Goal: Find specific page/section: Find specific page/section

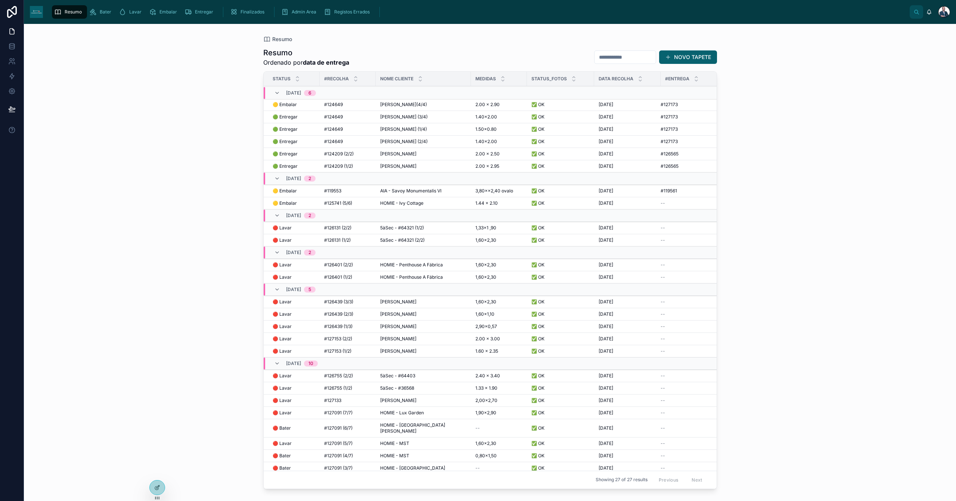
click at [132, 14] on span "Lavar" at bounding box center [135, 12] width 12 height 6
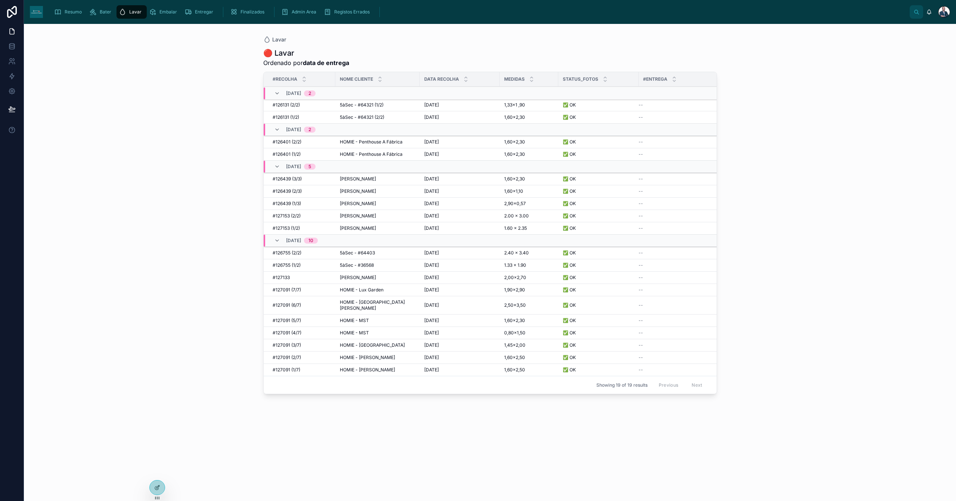
click at [67, 11] on span "Resumo" at bounding box center [73, 12] width 17 height 6
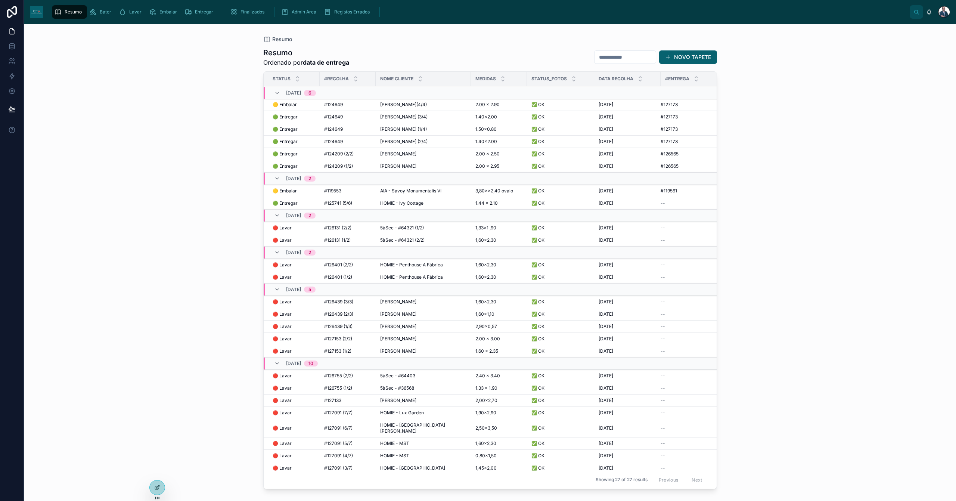
click at [288, 15] on div "Admin Area" at bounding box center [300, 12] width 38 height 12
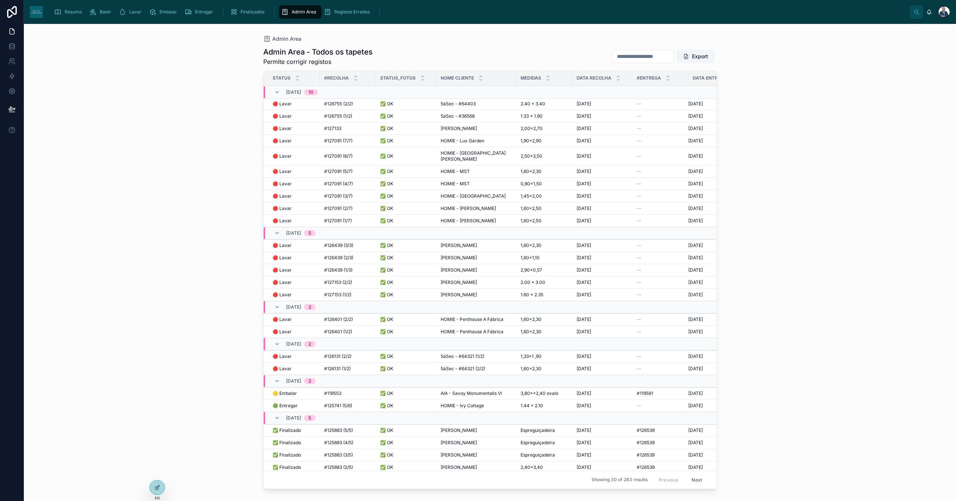
click at [256, 7] on div "Finalizados" at bounding box center [248, 12] width 37 height 12
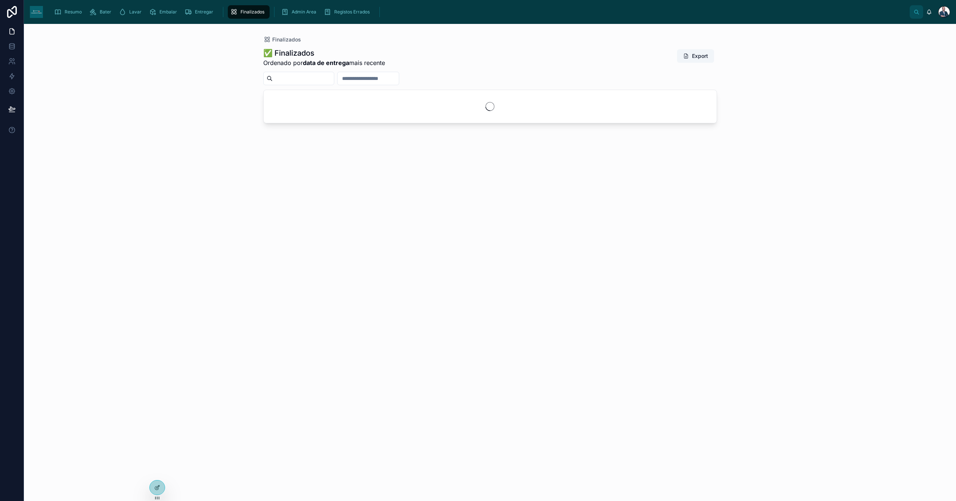
click at [82, 16] on div "Resumo" at bounding box center [69, 12] width 31 height 12
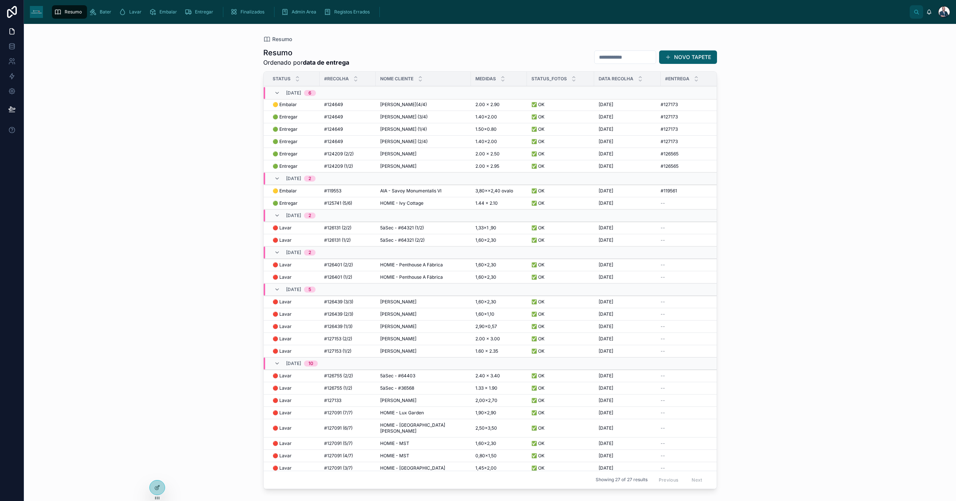
click at [242, 17] on div "Finalizados" at bounding box center [248, 12] width 37 height 12
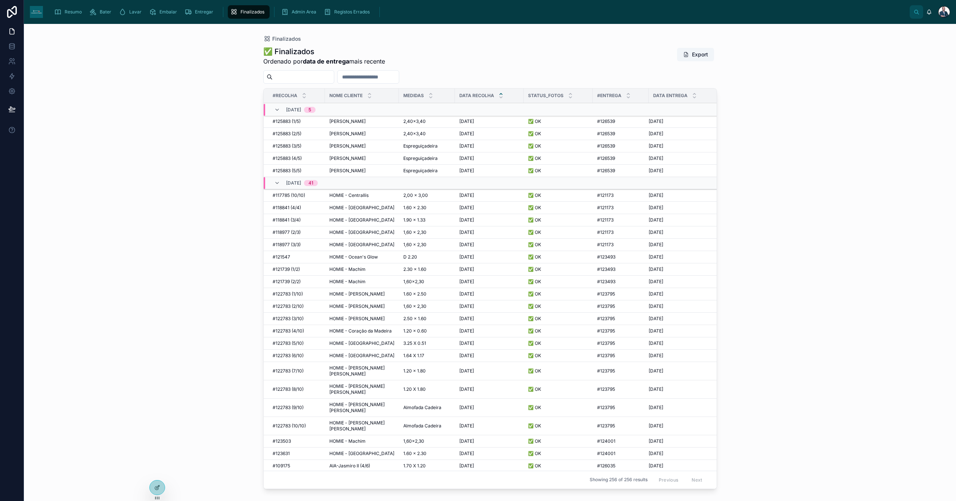
click at [198, 13] on span "Entregar" at bounding box center [204, 12] width 18 height 6
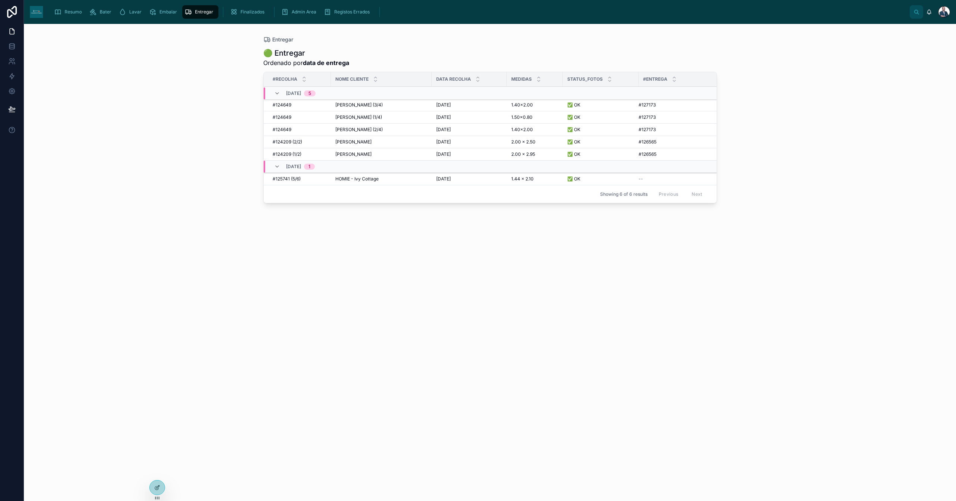
click at [54, 18] on link "Resumo" at bounding box center [69, 11] width 35 height 13
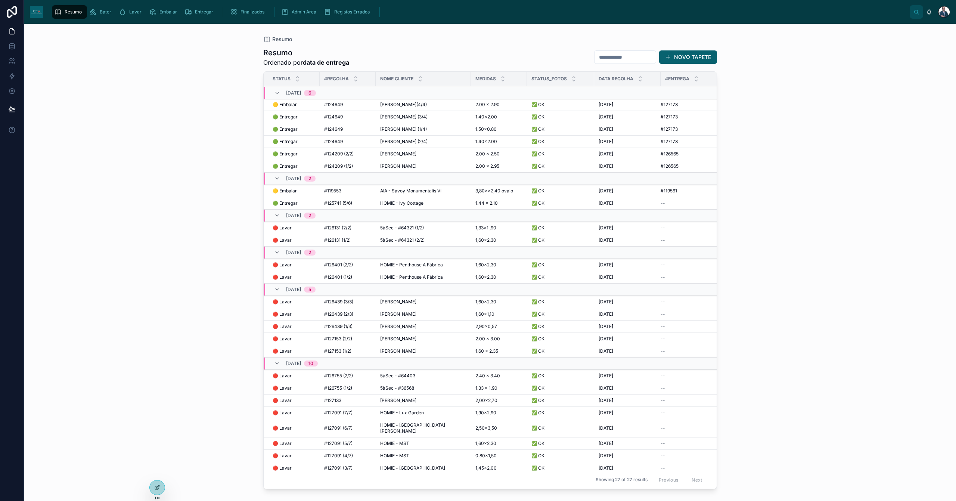
click at [110, 13] on span "Bater" at bounding box center [106, 12] width 12 height 6
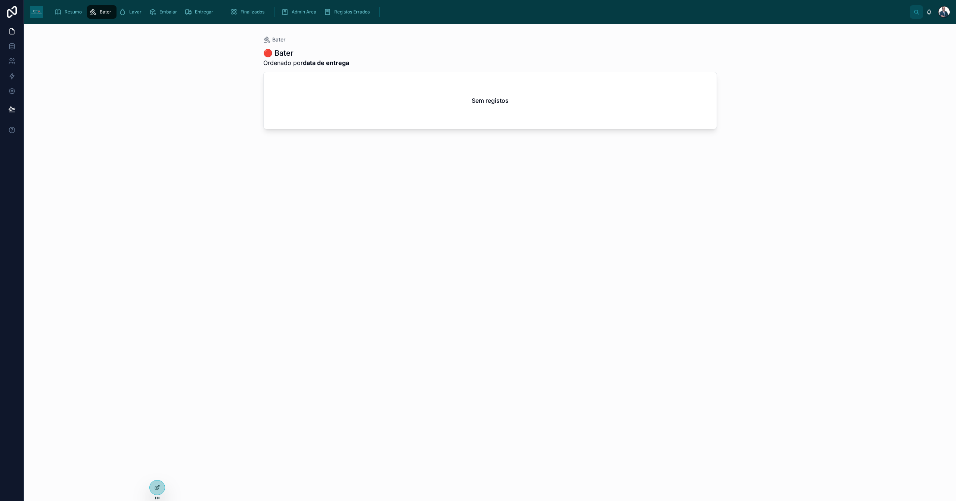
click at [126, 15] on div "Lavar" at bounding box center [132, 12] width 26 height 12
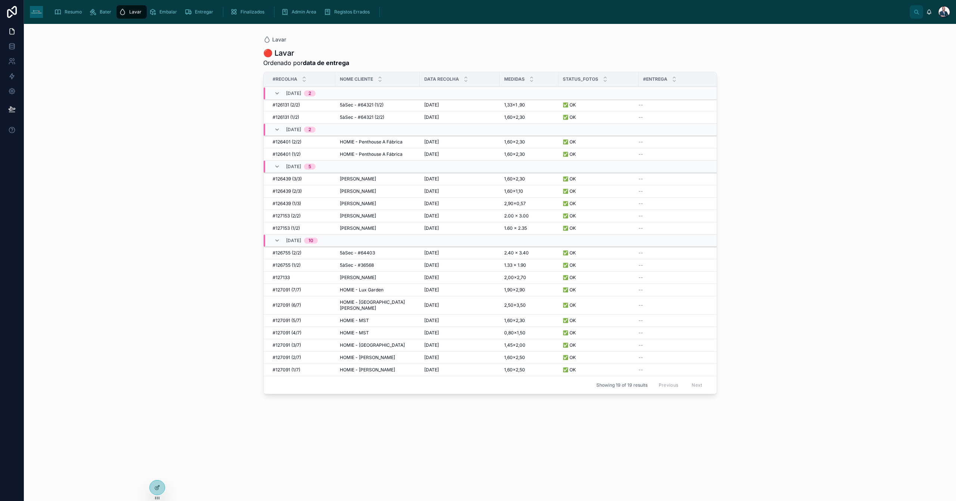
click at [168, 15] on div "Embalar" at bounding box center [164, 12] width 31 height 12
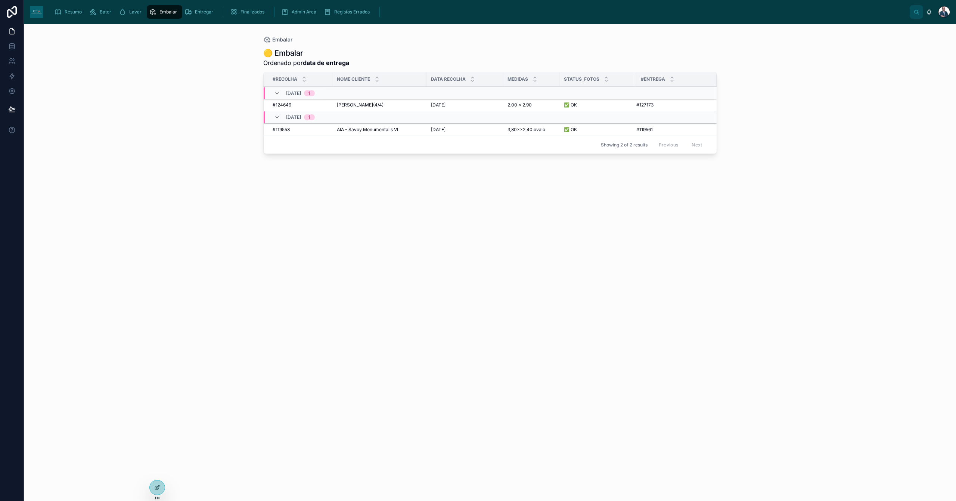
click at [189, 14] on icon "scrollable content" at bounding box center [188, 11] width 7 height 7
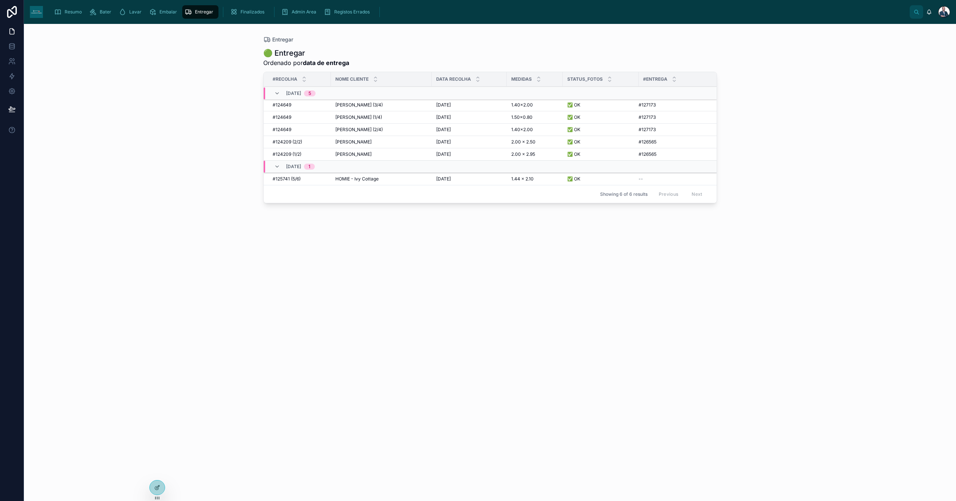
click at [156, 12] on div "Embalar" at bounding box center [164, 12] width 31 height 12
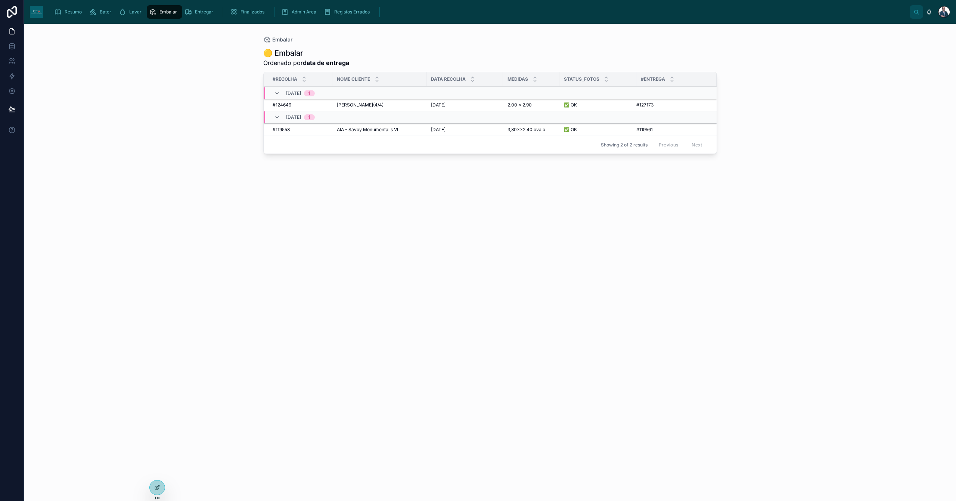
click at [203, 11] on span "Entregar" at bounding box center [204, 12] width 18 height 6
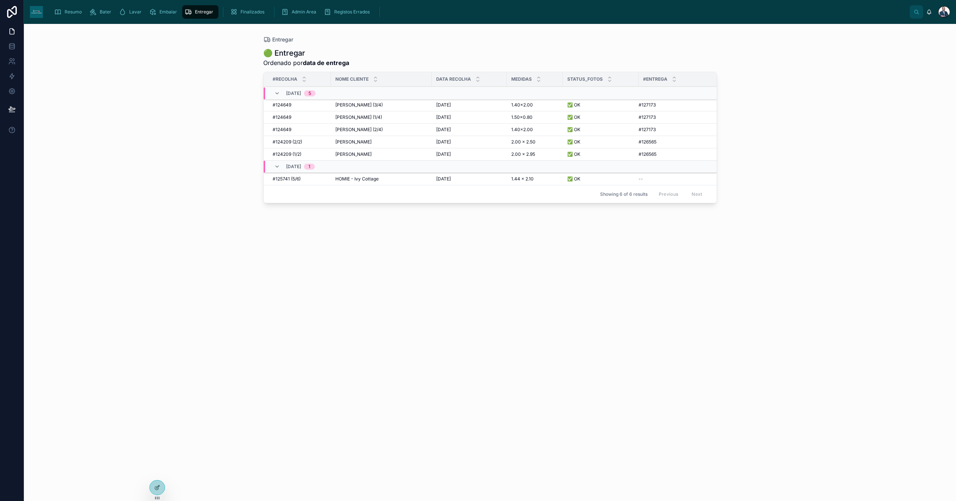
click at [238, 12] on div "Finalizados" at bounding box center [248, 12] width 37 height 12
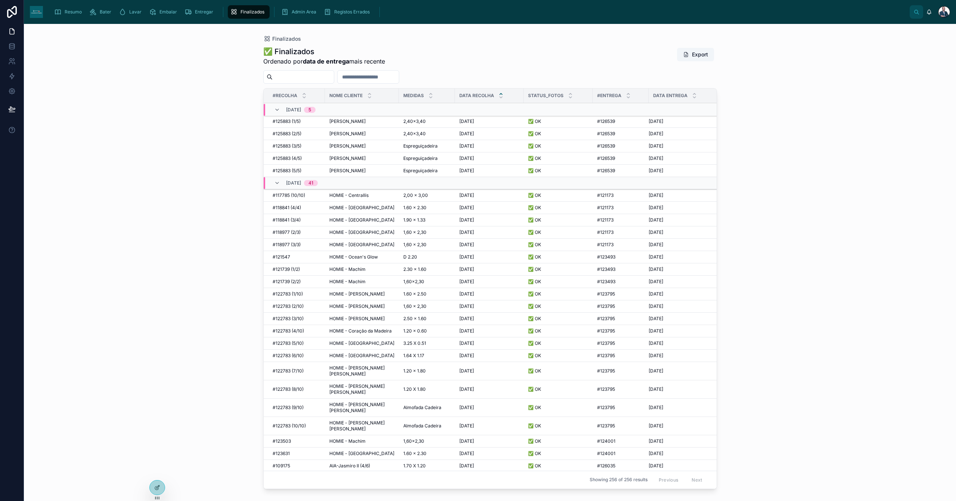
click at [279, 9] on link "Admin Area" at bounding box center [300, 11] width 43 height 13
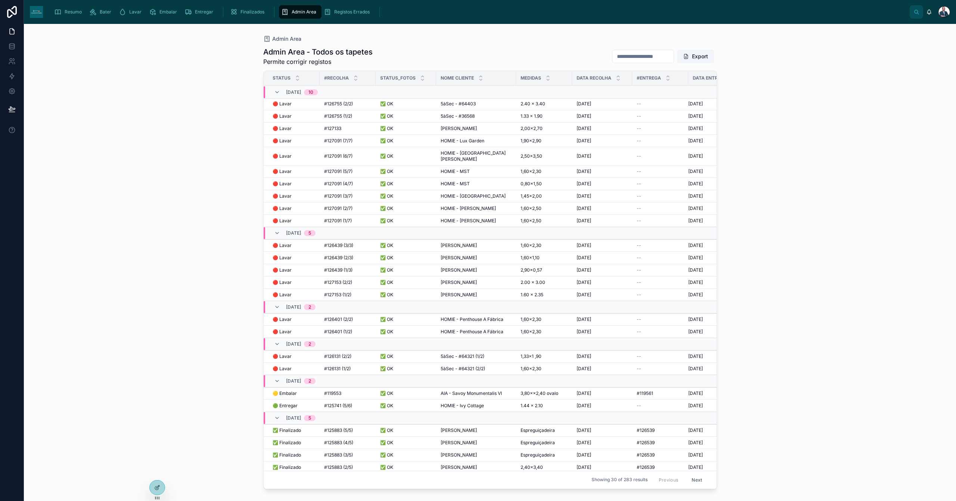
click at [61, 16] on span "scrollable content" at bounding box center [57, 11] width 7 height 7
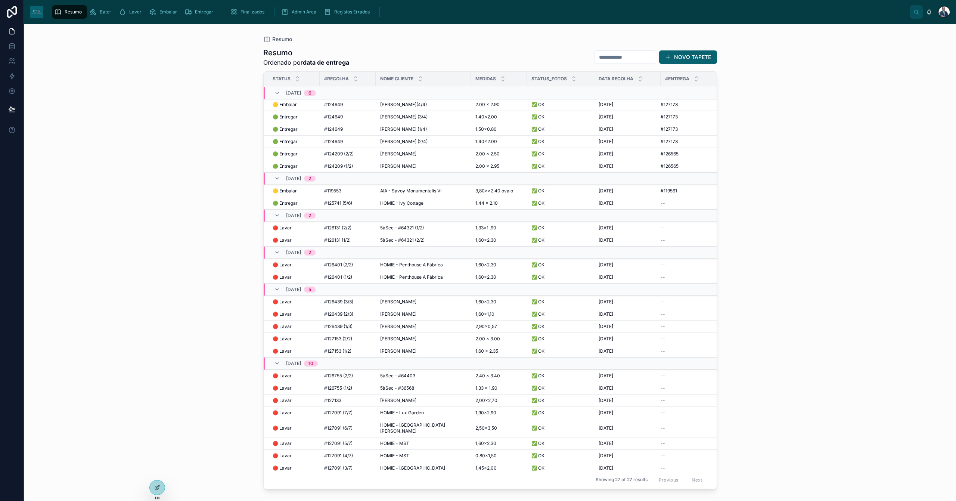
click at [141, 8] on div "Lavar" at bounding box center [132, 12] width 26 height 12
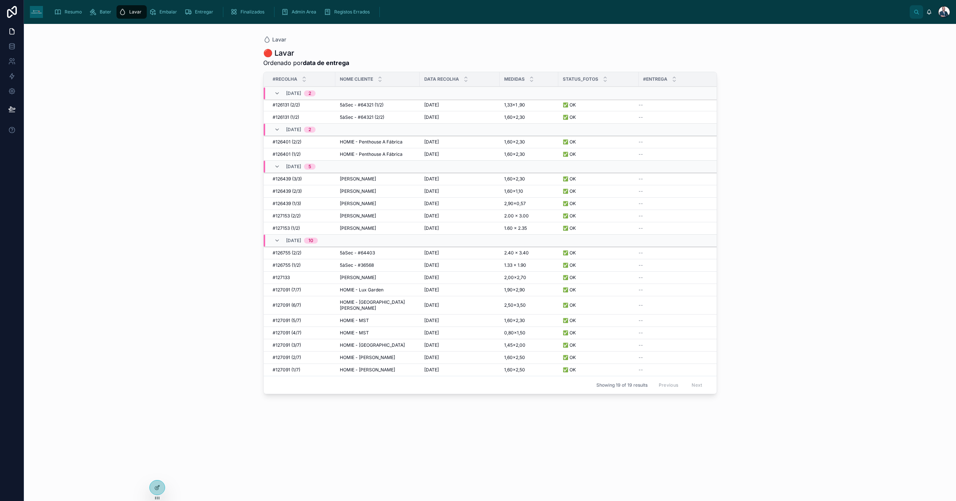
click at [95, 13] on icon "scrollable content" at bounding box center [92, 11] width 7 height 7
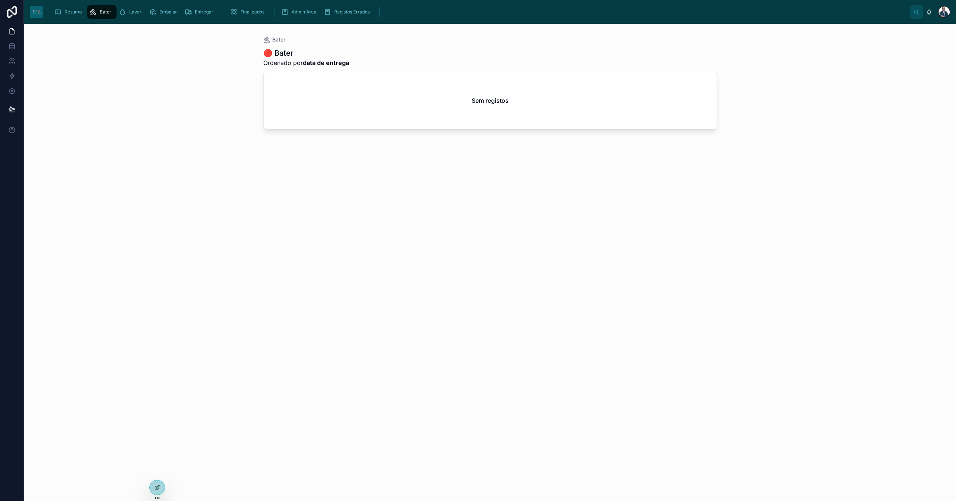
click at [61, 11] on icon "scrollable content" at bounding box center [57, 11] width 7 height 7
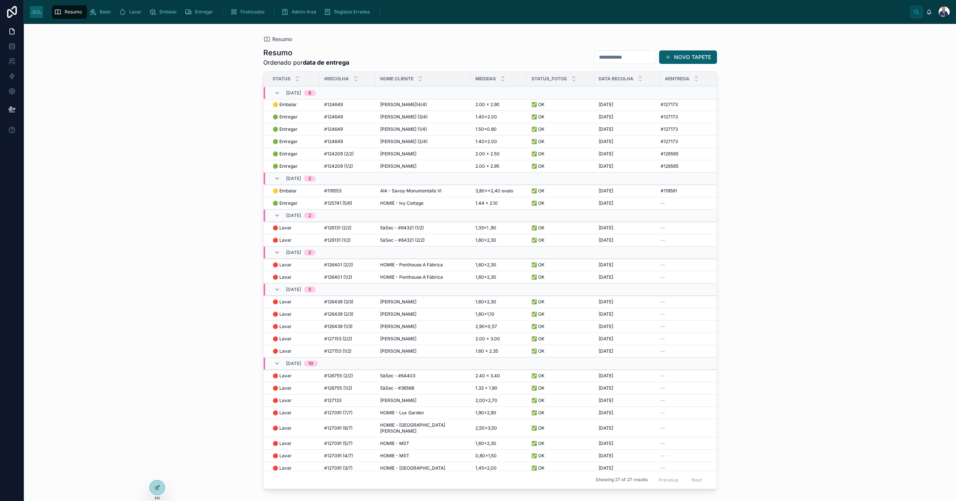
click at [426, 206] on div "HOMIE - Ivy Cottage HOMIE - Ivy Cottage" at bounding box center [423, 203] width 86 height 6
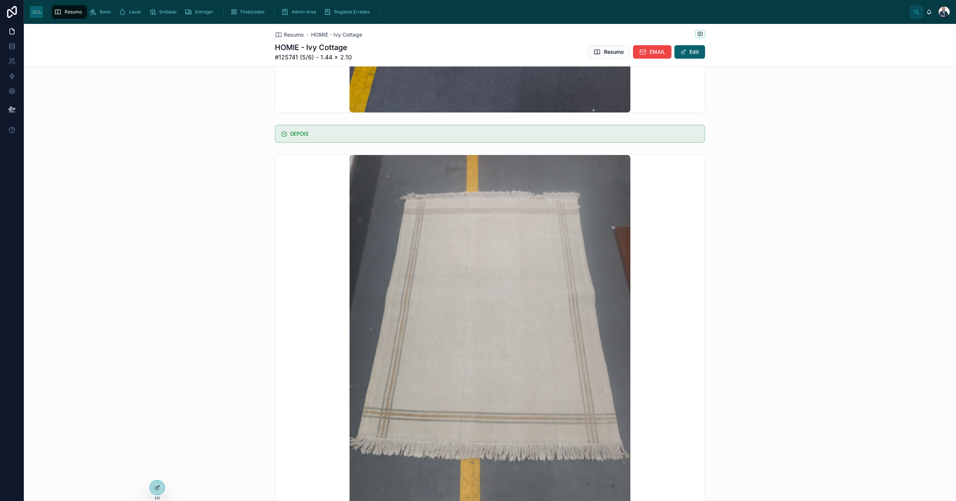
scroll to position [498, 0]
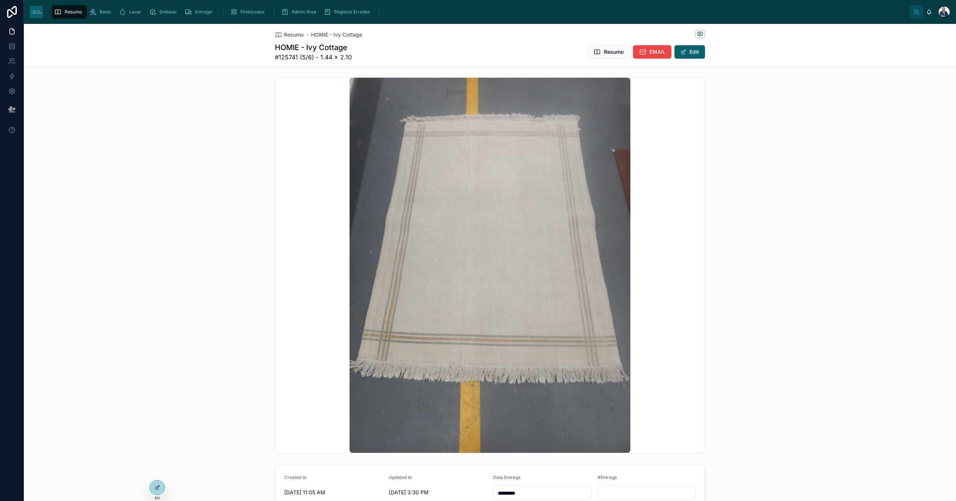
click at [286, 37] on span "Resumo" at bounding box center [294, 34] width 20 height 7
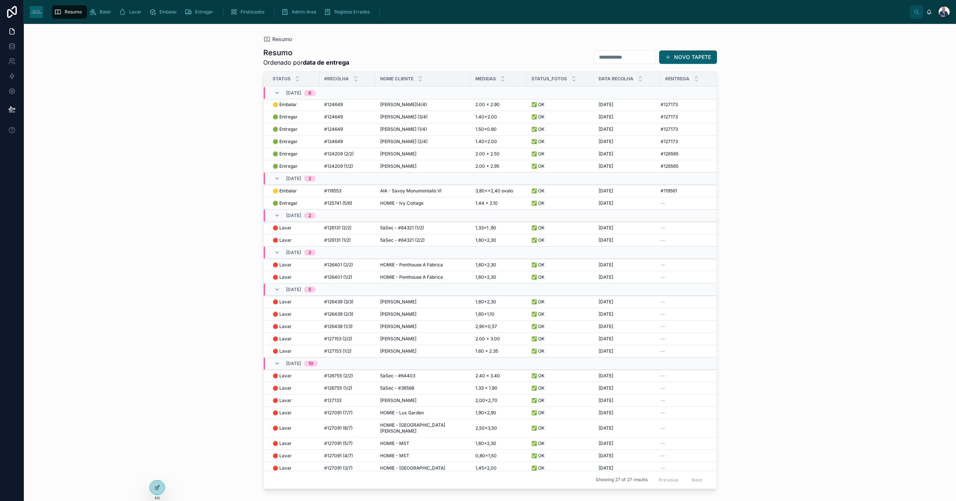
click at [71, 13] on span "Resumo" at bounding box center [73, 12] width 17 height 6
click at [676, 203] on div "--" at bounding box center [691, 203] width 61 height 6
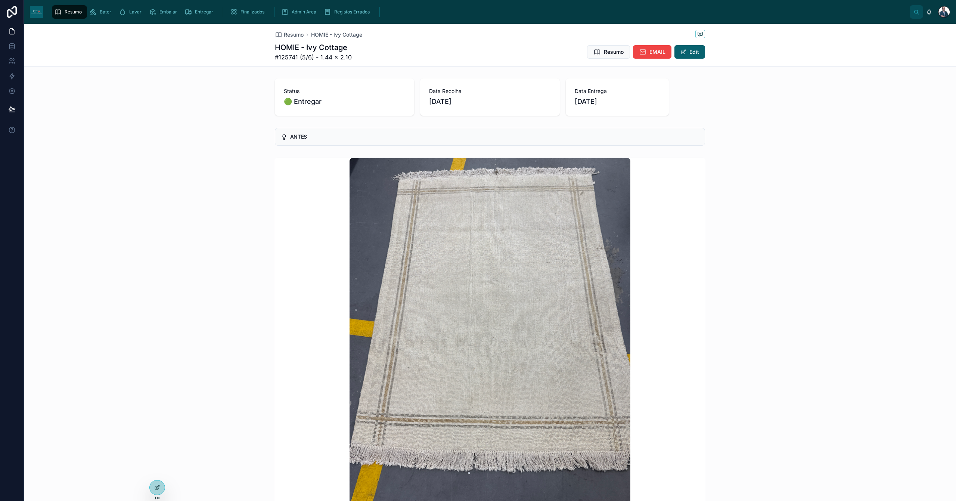
click at [297, 13] on span "Admin Area" at bounding box center [304, 12] width 25 height 6
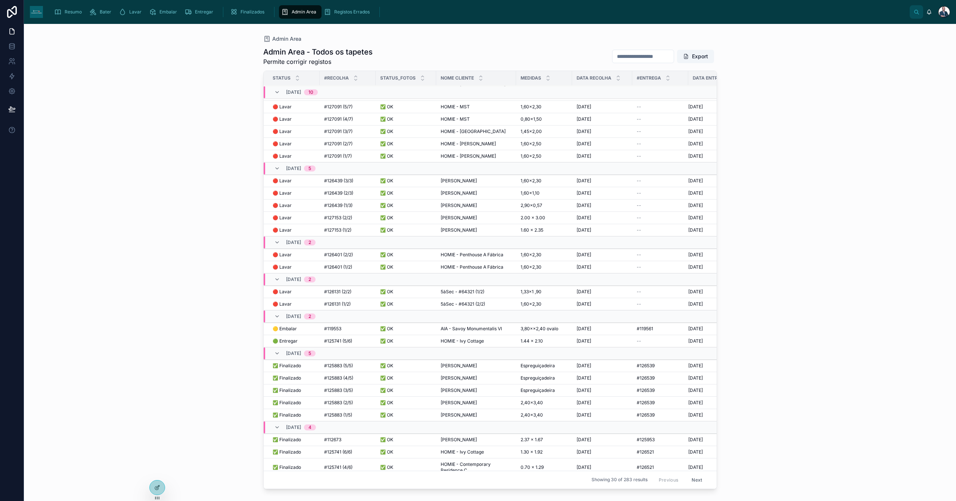
scroll to position [94, 0]
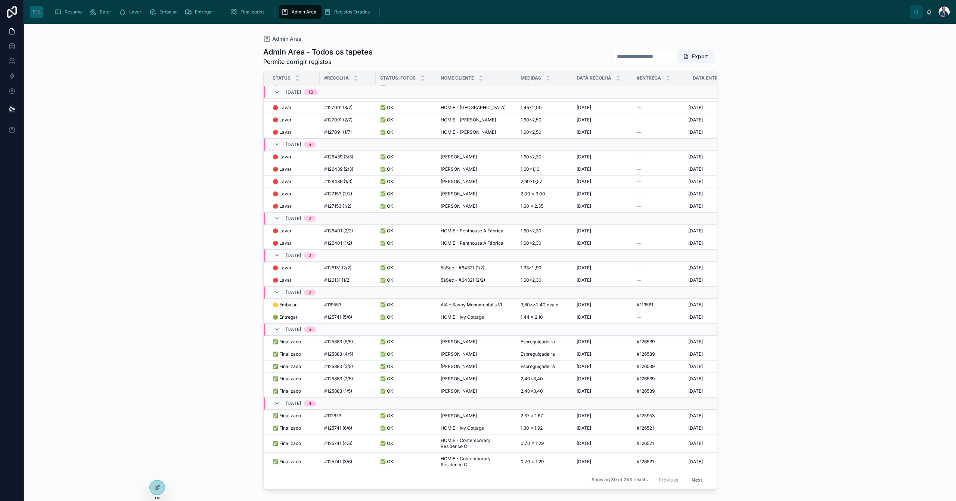
click at [473, 314] on span "HOMIE - Ivy Cottage" at bounding box center [462, 317] width 43 height 6
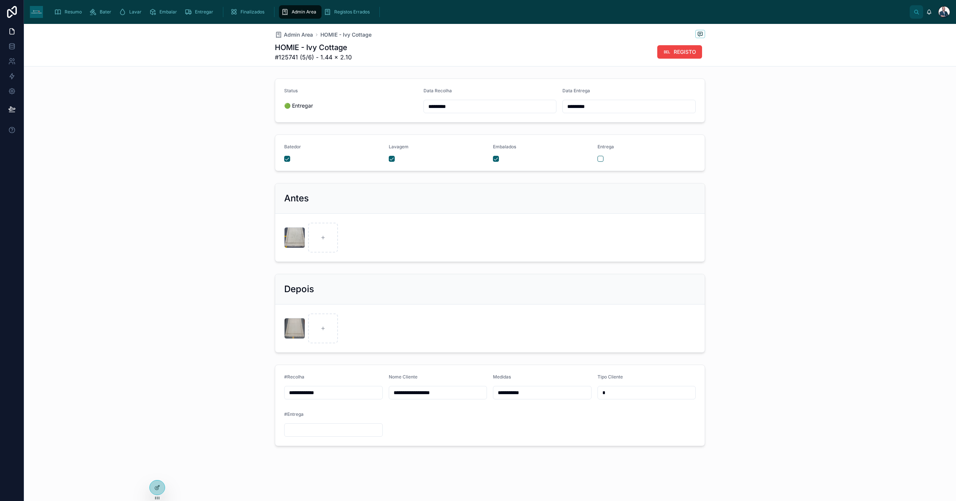
click at [614, 106] on input "*********" at bounding box center [629, 106] width 133 height 10
drag, startPoint x: 643, startPoint y: 106, endPoint x: 482, endPoint y: 109, distance: 161.4
click at [482, 109] on form "Status 🟢 Entregar Data Recolha ********* Data Entrega *********" at bounding box center [490, 100] width 430 height 43
click at [297, 12] on span "Admin Area" at bounding box center [304, 12] width 25 height 6
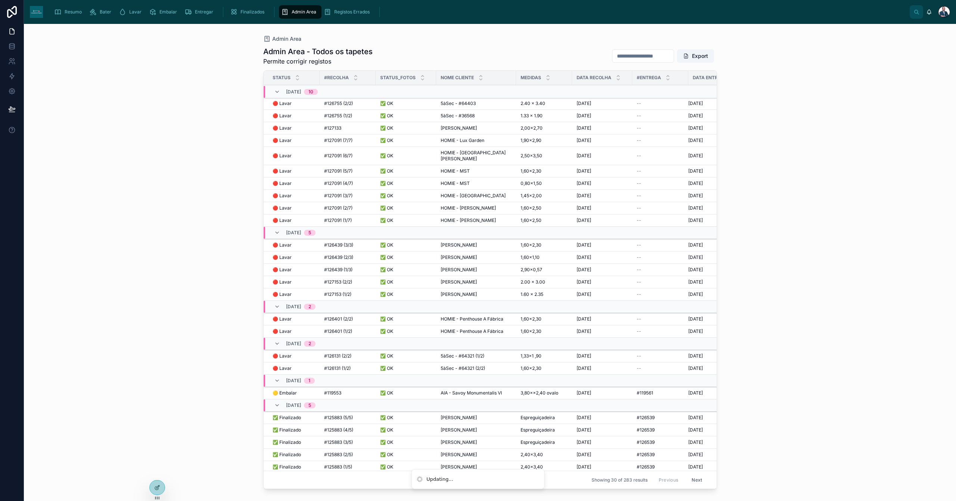
click at [66, 13] on span "Resumo" at bounding box center [73, 12] width 17 height 6
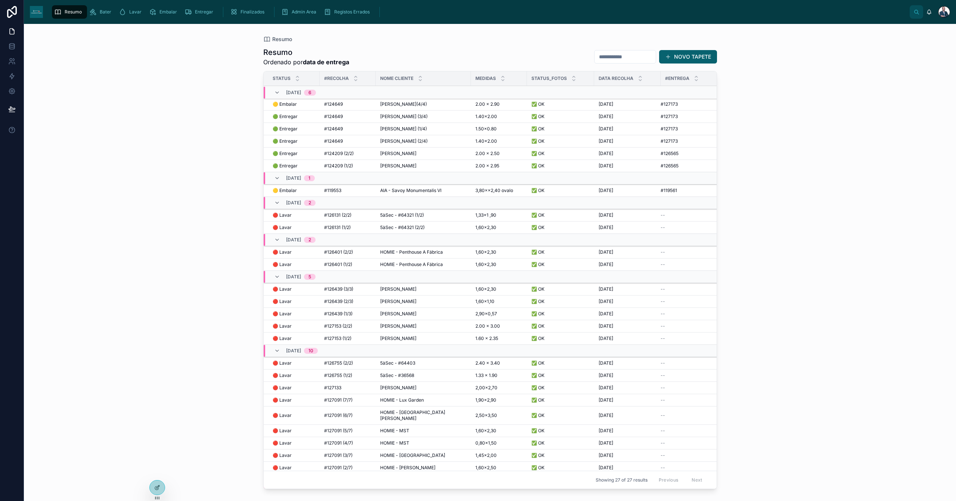
scroll to position [45, 0]
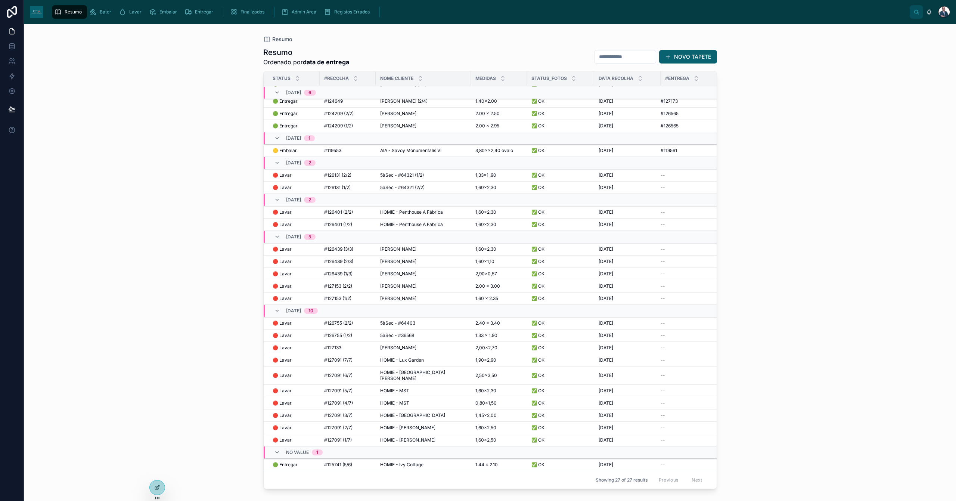
click at [507, 462] on div "1.44 x 2.10 1.44 x 2.10" at bounding box center [499, 465] width 47 height 6
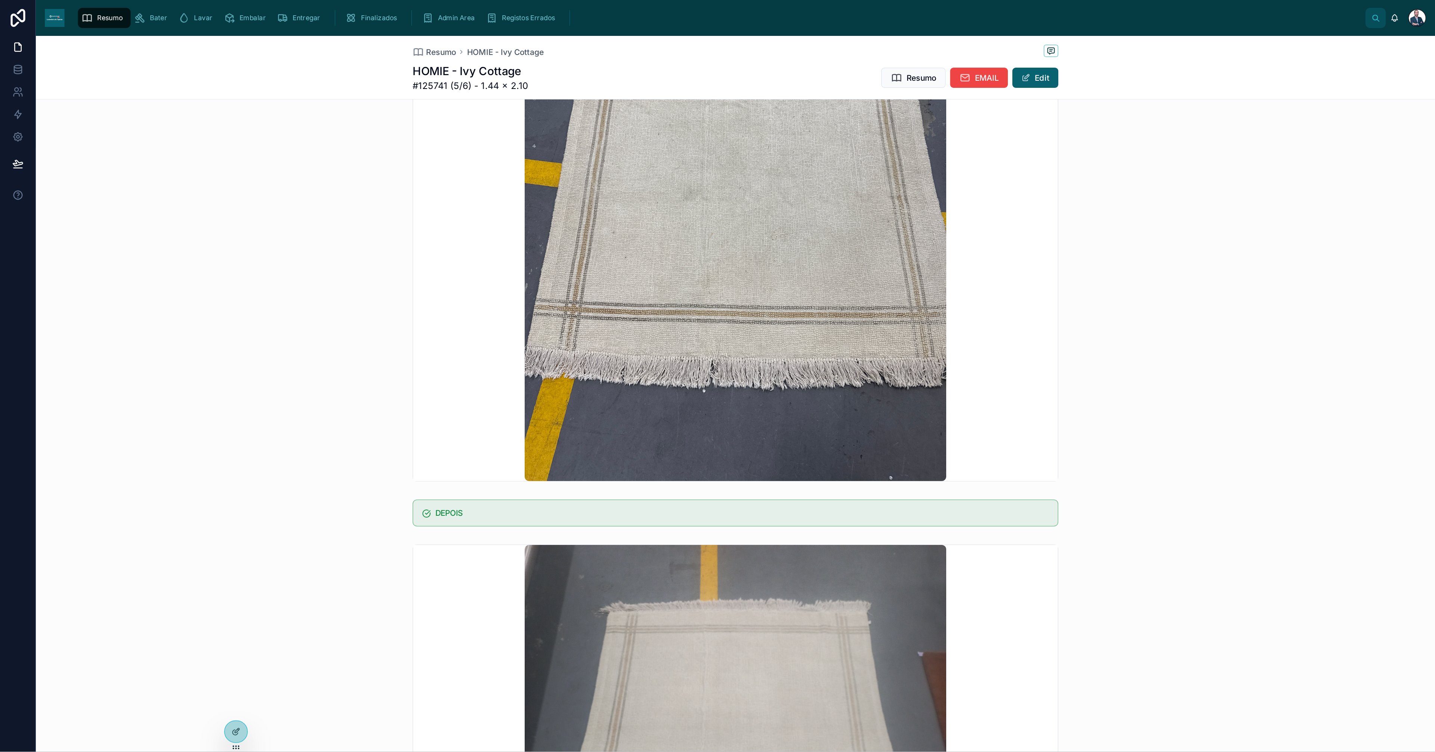
scroll to position [637, 0]
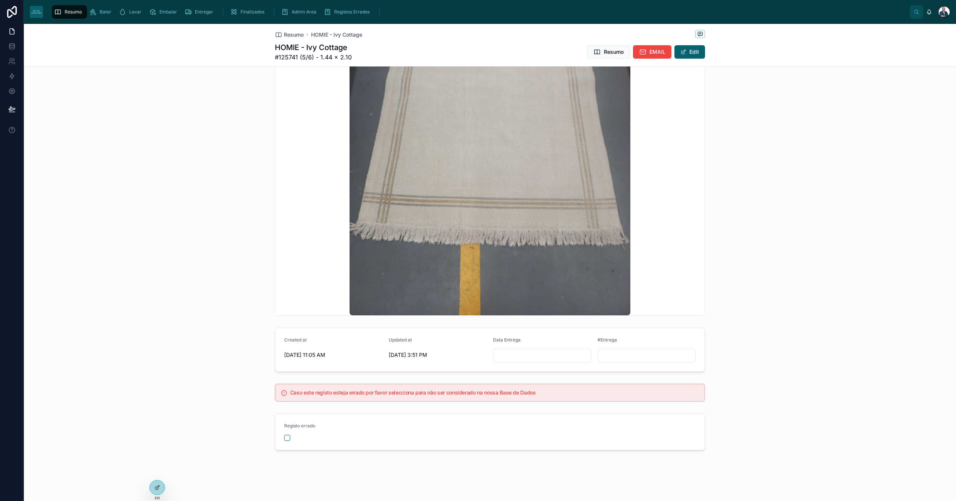
click at [624, 359] on input "text" at bounding box center [647, 355] width 98 height 10
paste input "******"
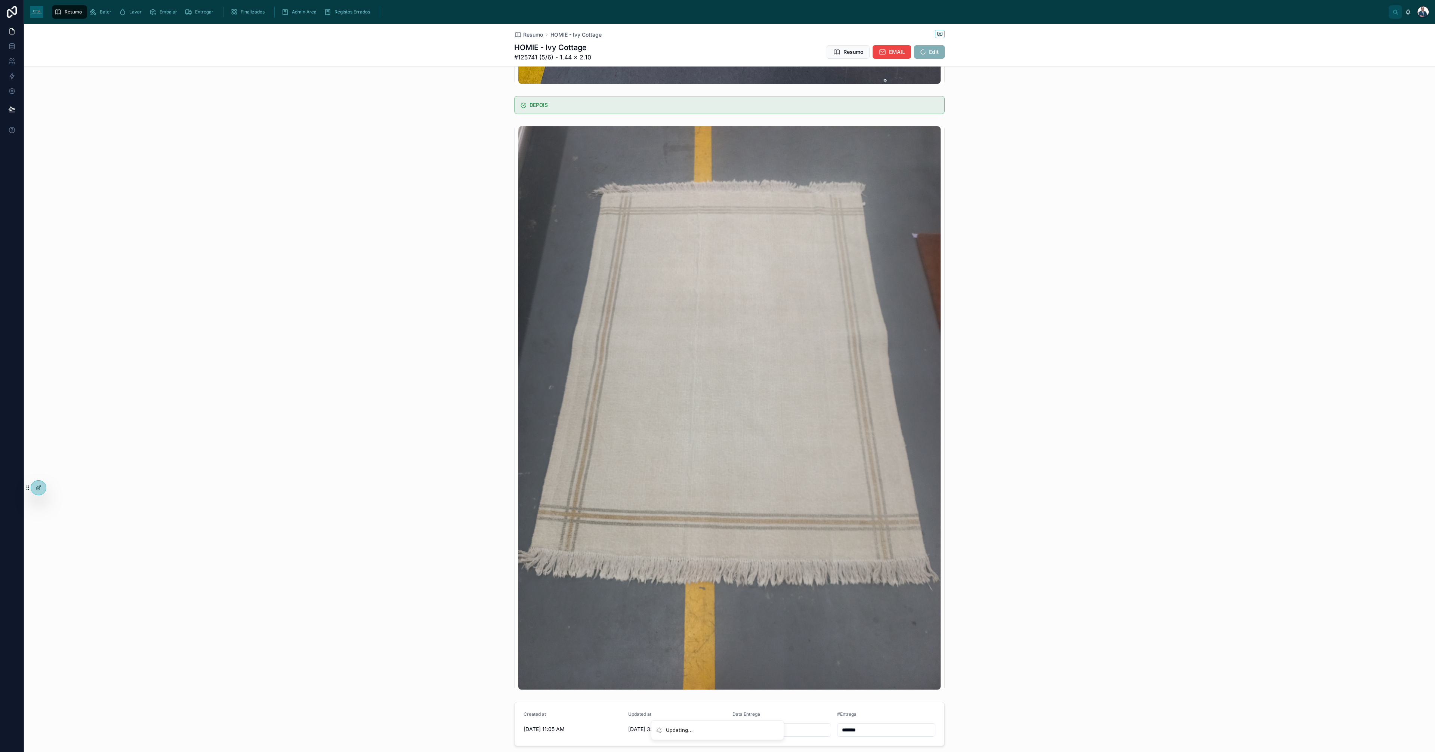
type input "*******"
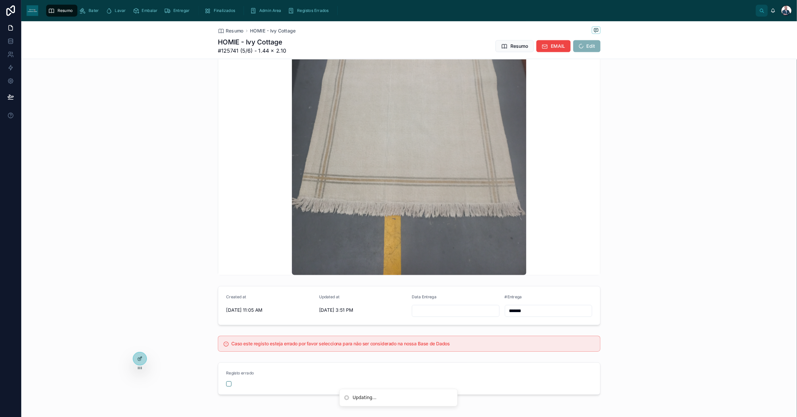
scroll to position [594, 0]
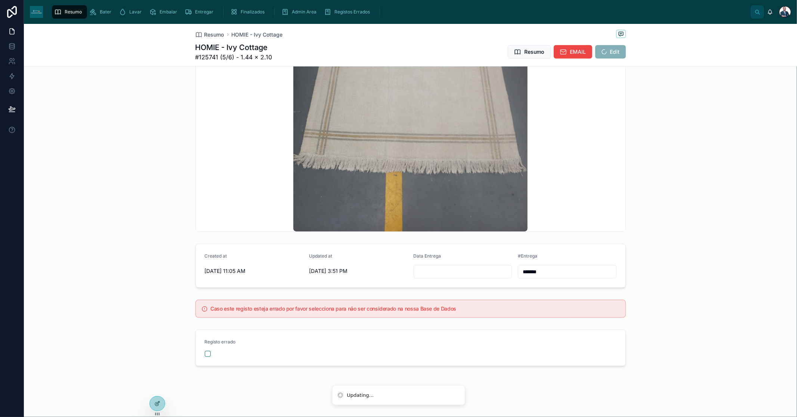
click at [562, 278] on div "*******" at bounding box center [567, 271] width 99 height 13
click at [563, 273] on input "*******" at bounding box center [567, 272] width 98 height 10
click at [207, 31] on span "Resumo" at bounding box center [214, 34] width 20 height 7
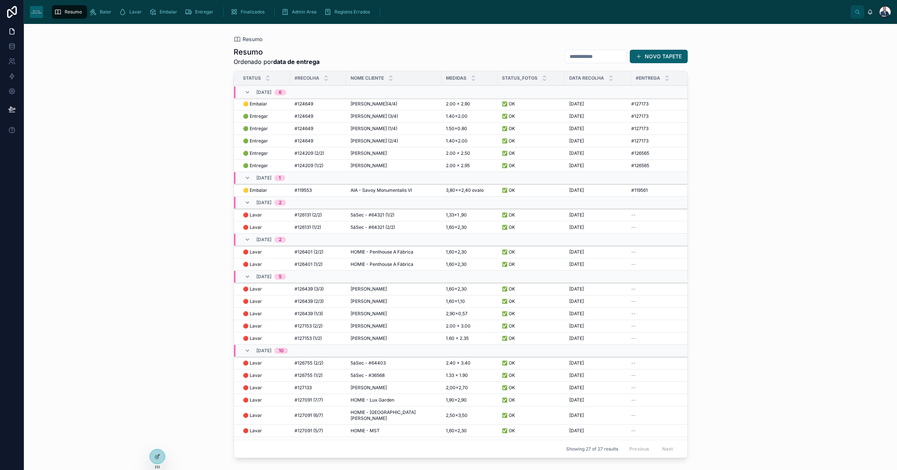
click at [367, 190] on span "AIA - Savoy Monumentalis VI" at bounding box center [380, 190] width 61 height 6
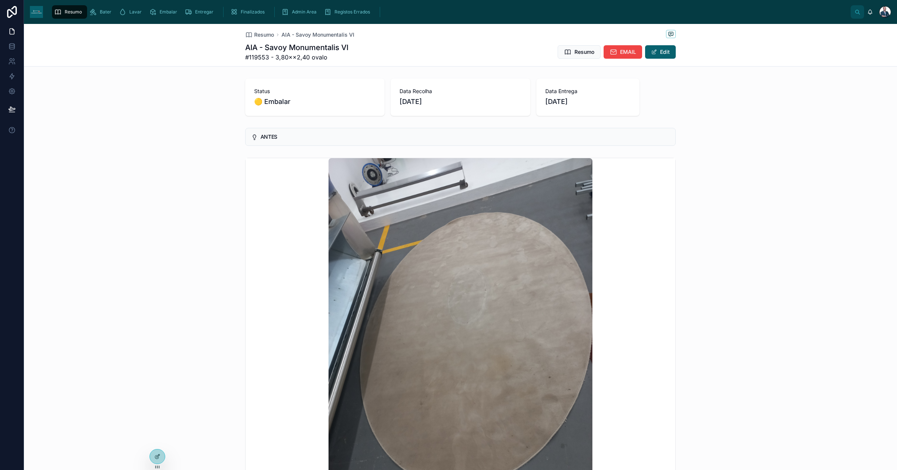
click at [248, 37] on icon at bounding box center [248, 34] width 7 height 7
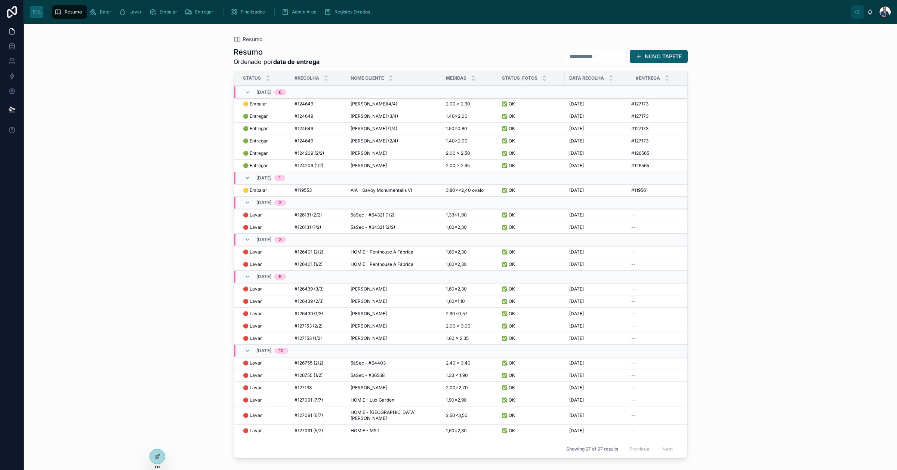
click at [362, 101] on span "[PERSON_NAME](4/4)" at bounding box center [373, 104] width 47 height 6
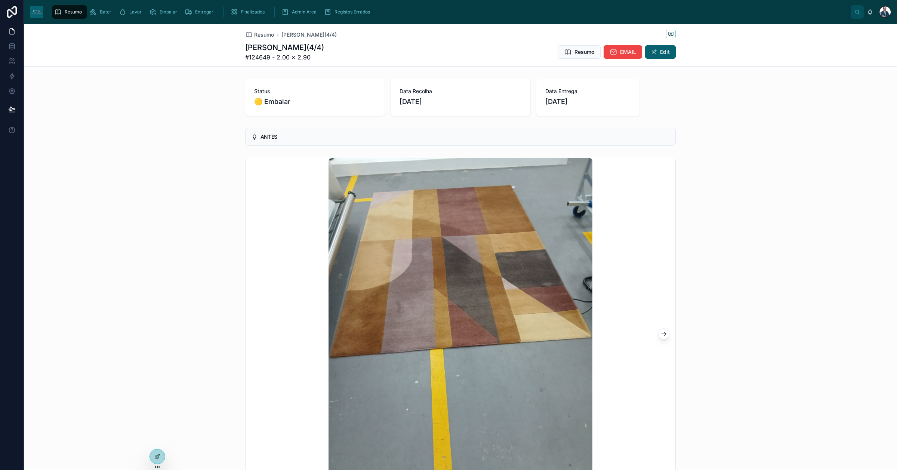
click at [259, 32] on span "Resumo" at bounding box center [264, 34] width 20 height 7
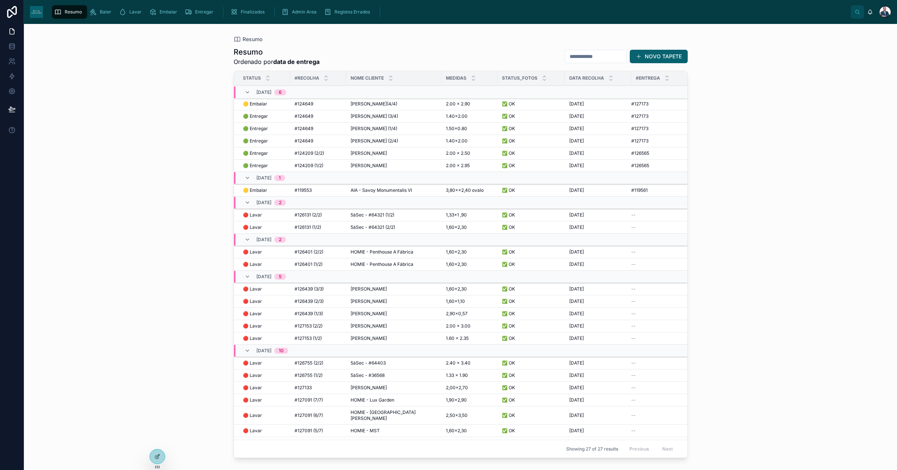
click at [313, 111] on td "#124649 #124649" at bounding box center [318, 116] width 56 height 12
click at [312, 113] on span "#124649" at bounding box center [303, 116] width 19 height 6
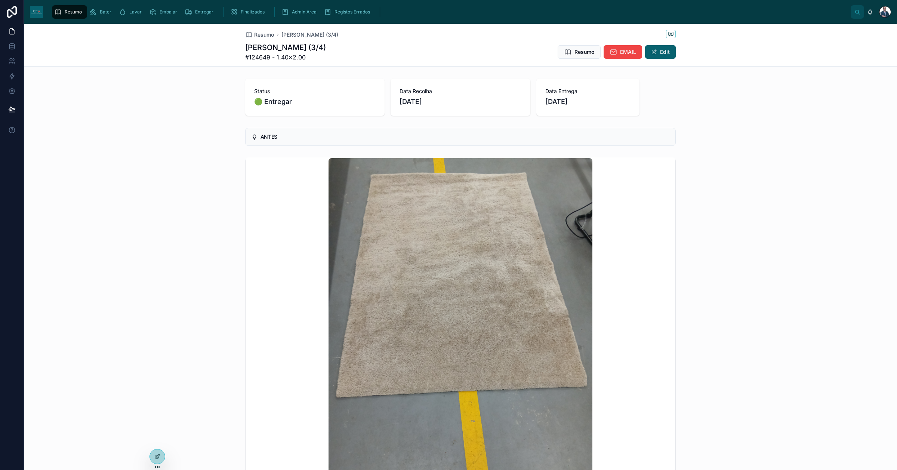
click at [262, 36] on span "Resumo" at bounding box center [264, 34] width 20 height 7
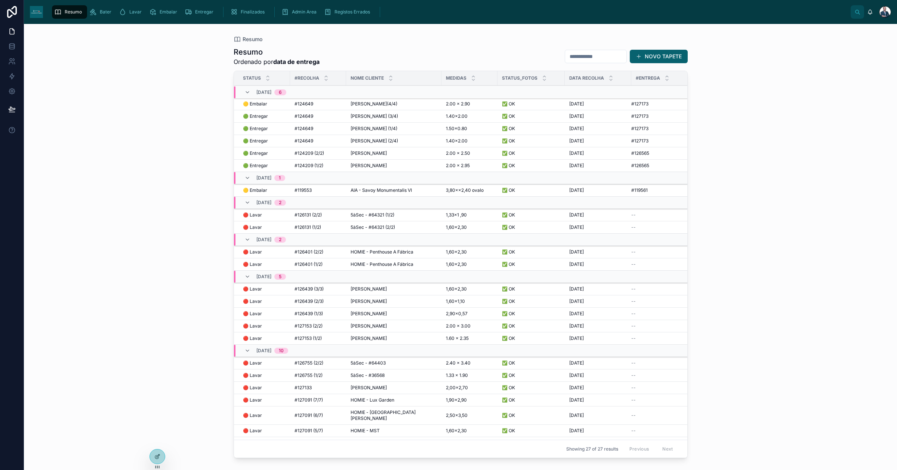
click at [326, 138] on div "#124649 #124649" at bounding box center [317, 141] width 47 height 6
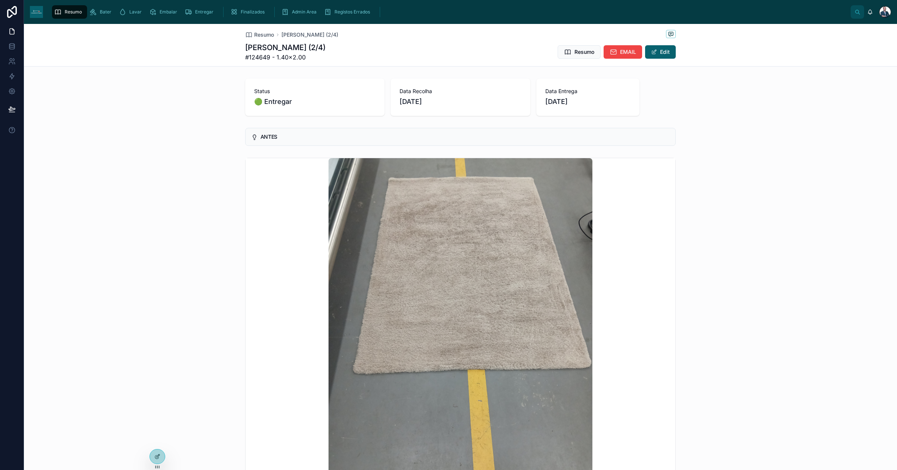
click at [268, 34] on span "Resumo" at bounding box center [264, 34] width 20 height 7
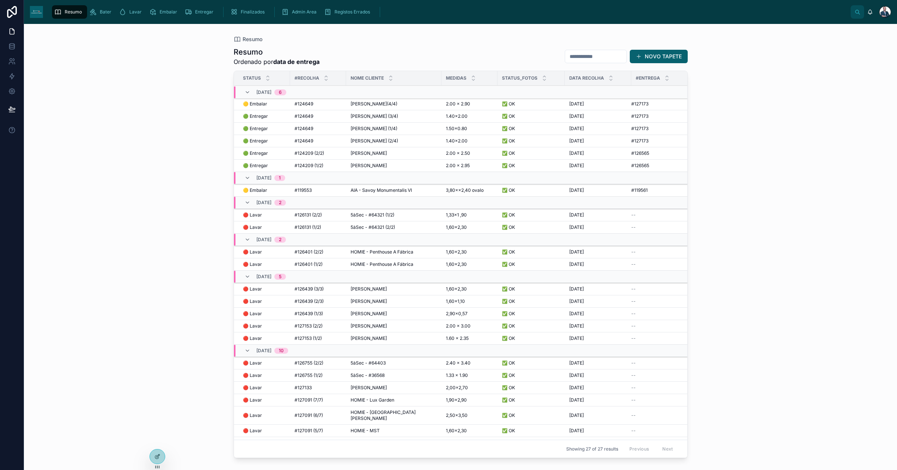
click at [405, 255] on span "HOMIE - Penthouse A Fábrica" at bounding box center [381, 252] width 63 height 6
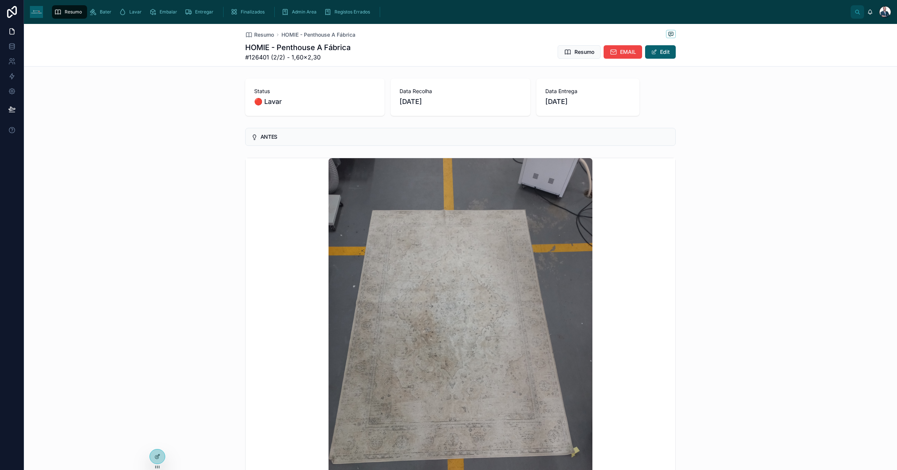
click at [262, 31] on span "Resumo" at bounding box center [264, 34] width 20 height 7
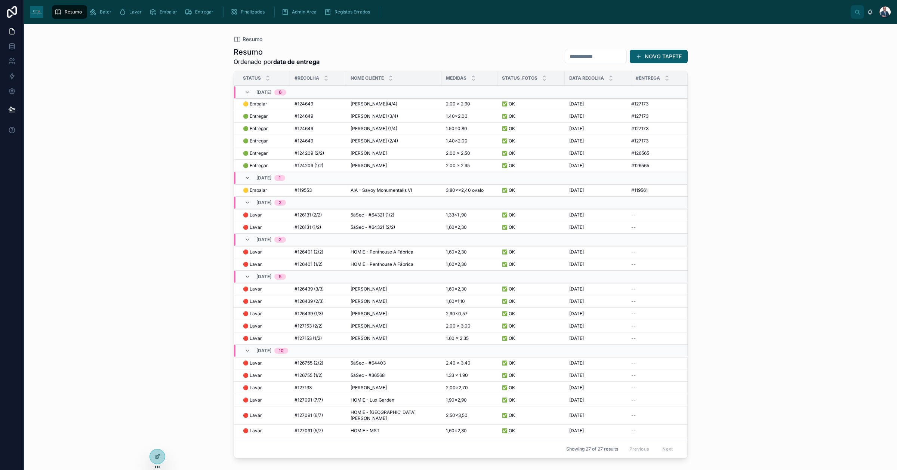
click at [379, 266] on span "HOMIE - Penthouse A Fábrica" at bounding box center [381, 264] width 63 height 6
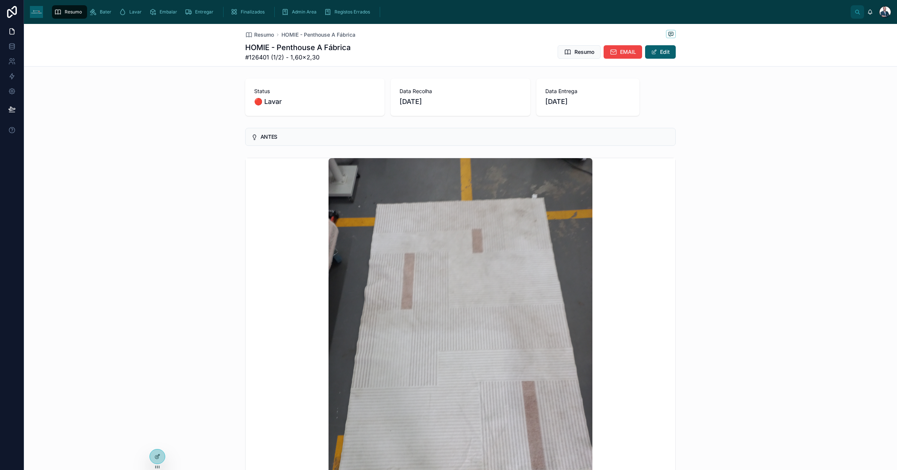
click at [263, 32] on span "Resumo" at bounding box center [264, 34] width 20 height 7
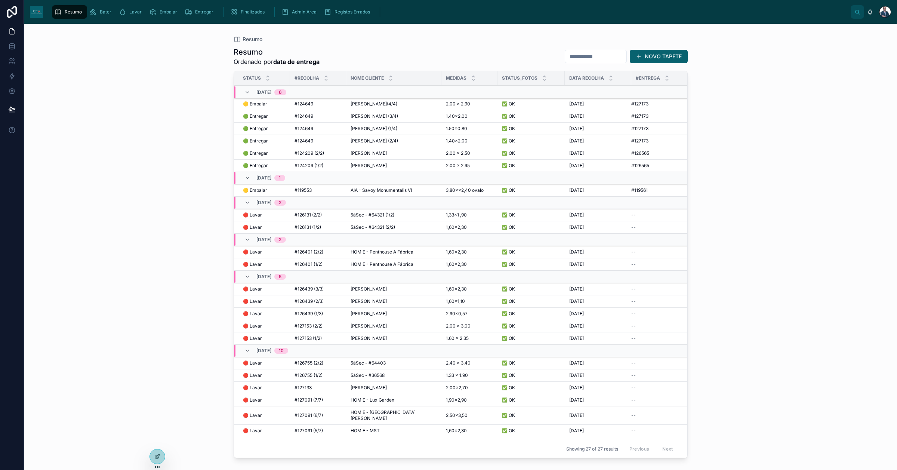
click at [365, 225] on td "5àSec - #64321 (2/2) 5àSec - #64321 (2/2)" at bounding box center [393, 227] width 95 height 12
click at [363, 227] on span "5àSec - #64321 (2/2)" at bounding box center [372, 227] width 44 height 6
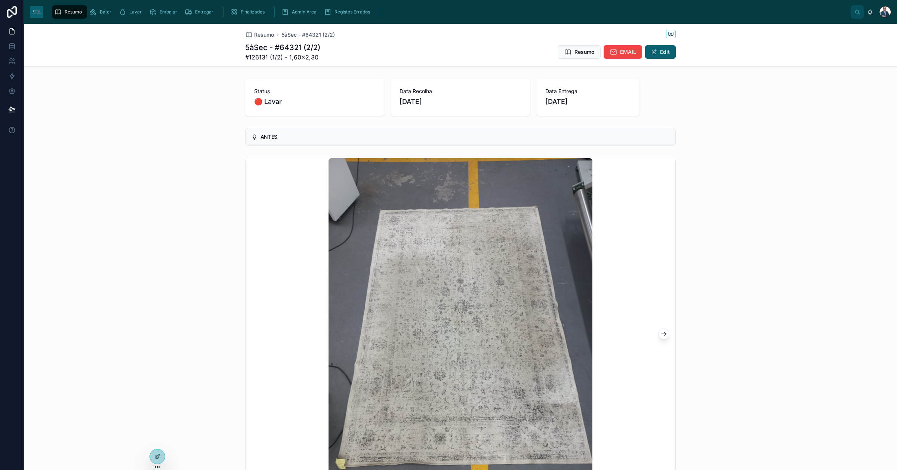
click at [261, 34] on span "Resumo" at bounding box center [264, 34] width 20 height 7
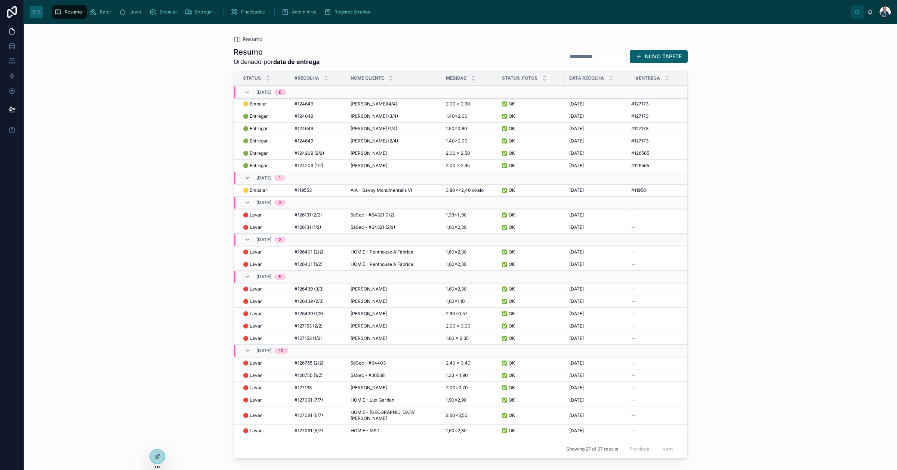
click at [370, 212] on span "5àSec - #64321 (1/2)" at bounding box center [372, 215] width 44 height 6
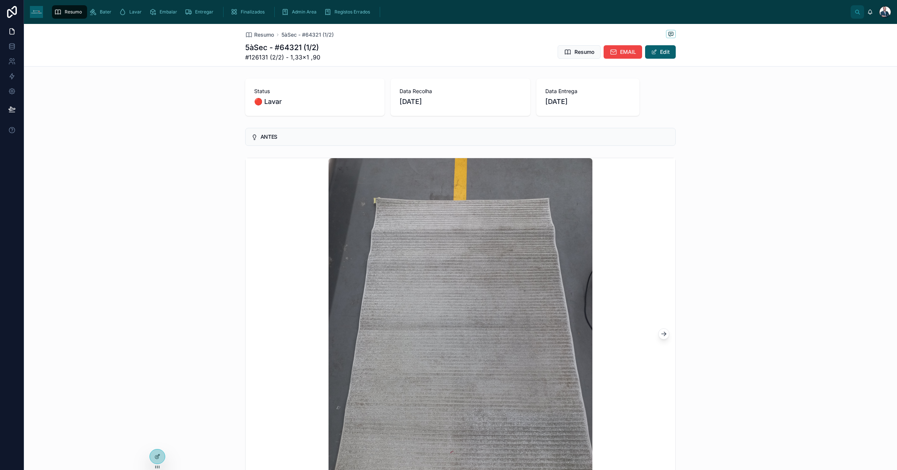
click at [265, 35] on span "Resumo" at bounding box center [264, 34] width 20 height 7
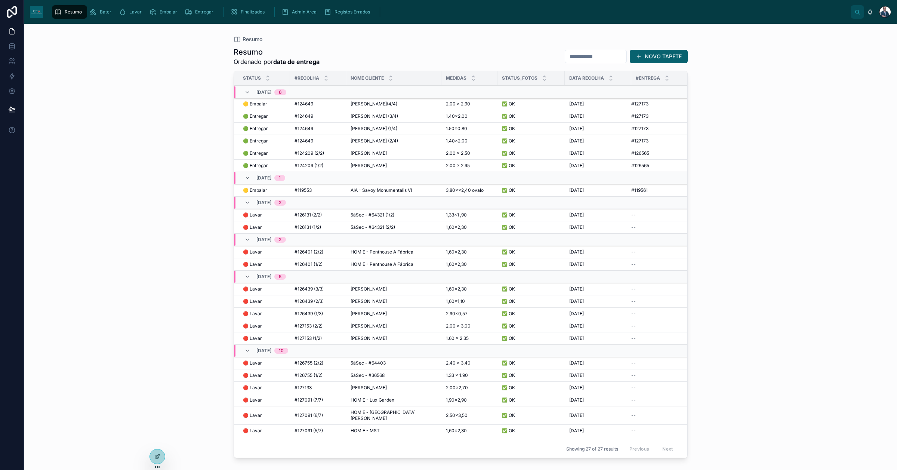
click at [376, 292] on span "[PERSON_NAME]" at bounding box center [368, 289] width 36 height 6
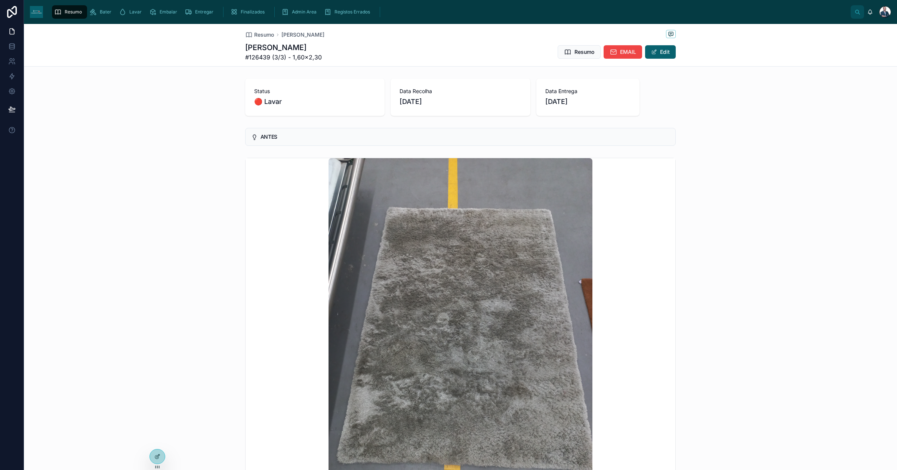
click at [262, 36] on span "Resumo" at bounding box center [264, 34] width 20 height 7
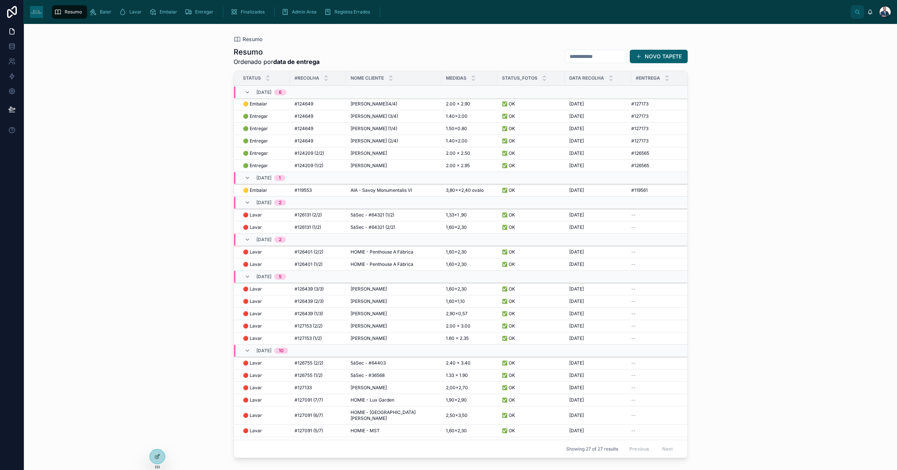
click at [372, 309] on td "[PERSON_NAME] [PERSON_NAME]" at bounding box center [393, 313] width 95 height 12
click at [374, 304] on span "[PERSON_NAME]" at bounding box center [368, 301] width 36 height 6
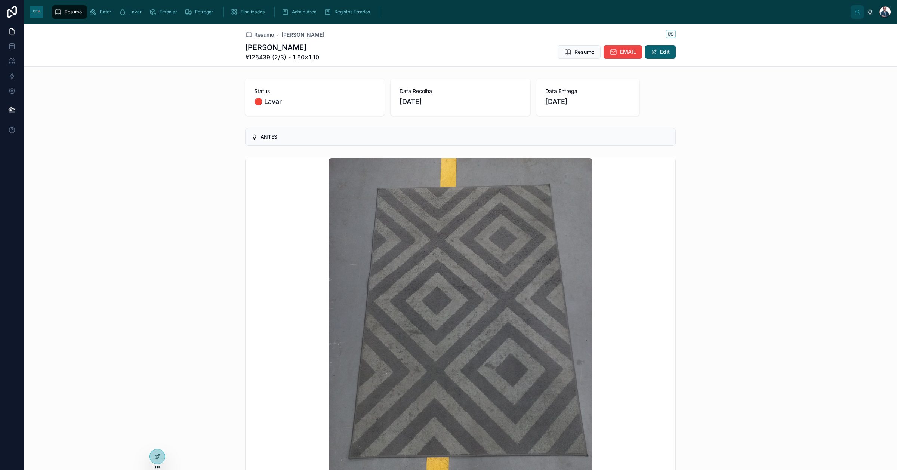
click at [260, 37] on span "Resumo" at bounding box center [264, 34] width 20 height 7
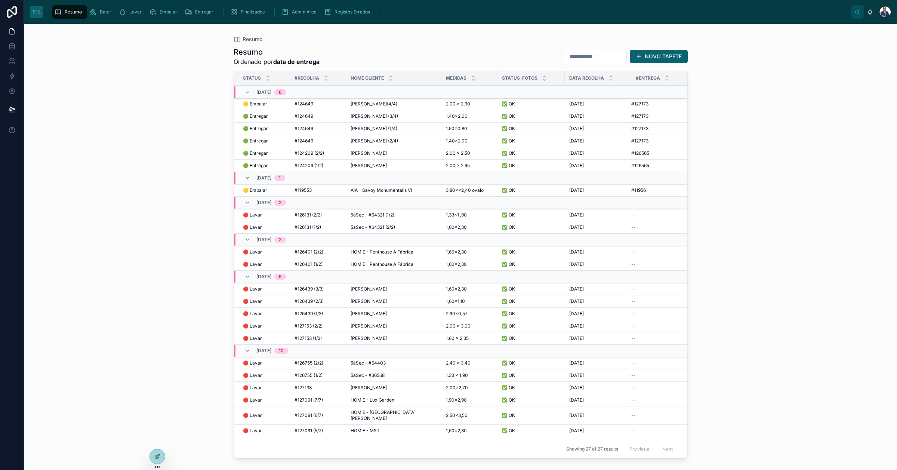
click at [364, 313] on span "[PERSON_NAME]" at bounding box center [368, 313] width 36 height 6
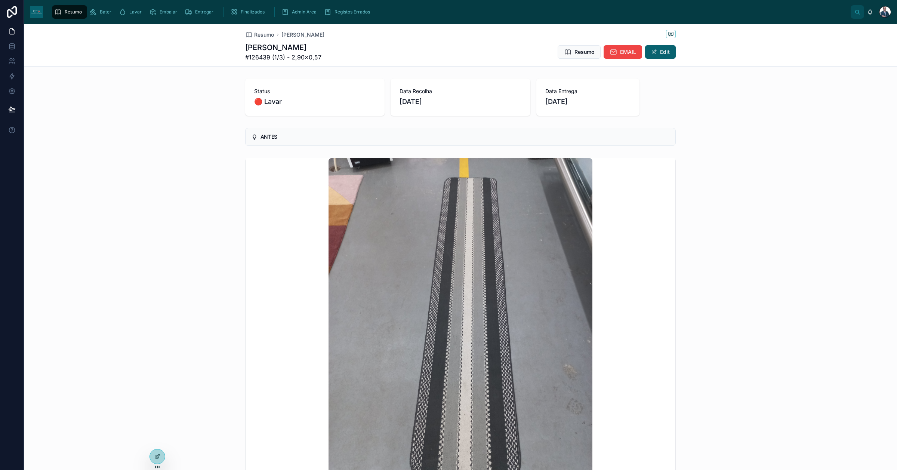
click at [265, 36] on span "Resumo" at bounding box center [264, 34] width 20 height 7
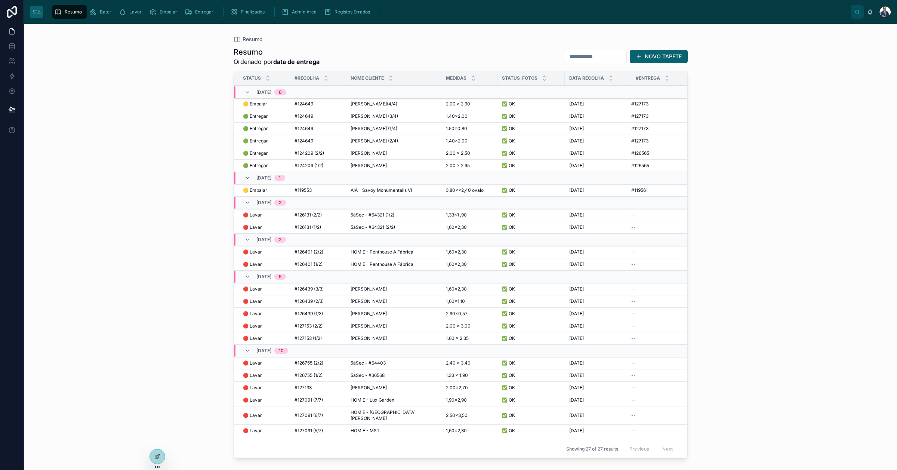
click at [103, 19] on div "Resumo Bater Lavar Embalar Entregar Finalizados Admin Area Registos Errados" at bounding box center [449, 12] width 801 height 16
click at [103, 16] on div "Bater" at bounding box center [101, 12] width 25 height 12
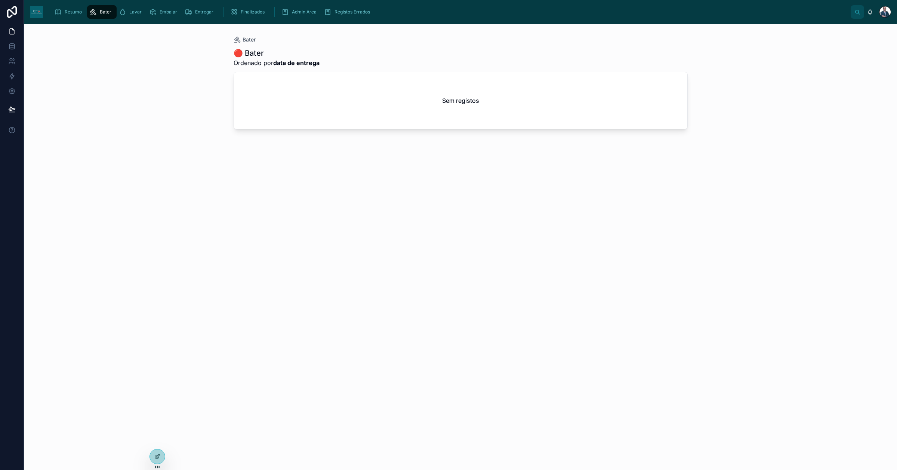
click at [76, 9] on span "Resumo" at bounding box center [73, 12] width 17 height 6
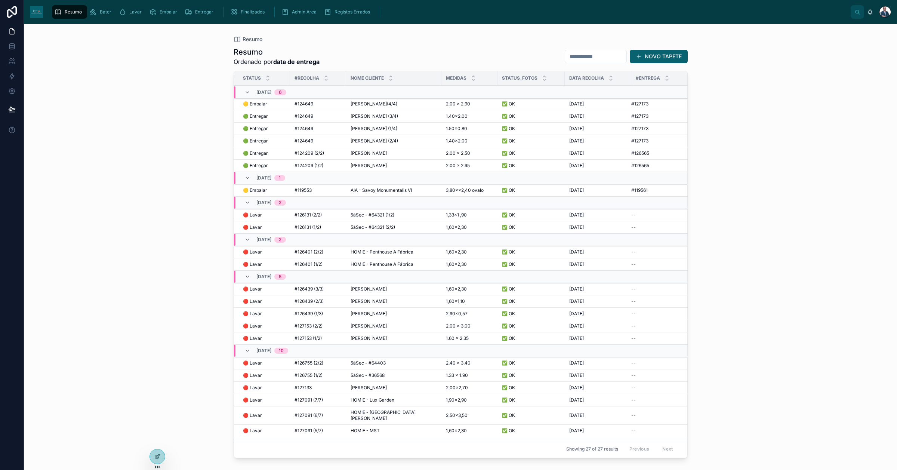
click at [93, 13] on icon "scrollable content" at bounding box center [92, 11] width 7 height 7
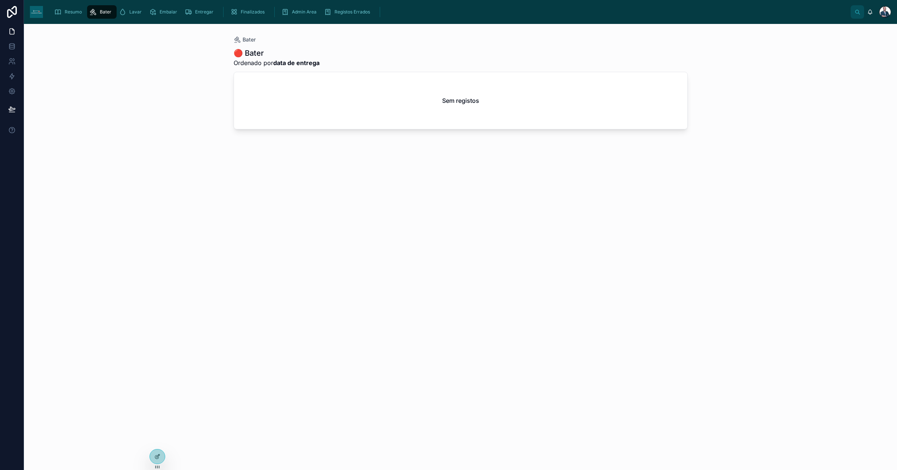
click at [67, 16] on div "Resumo" at bounding box center [69, 12] width 31 height 12
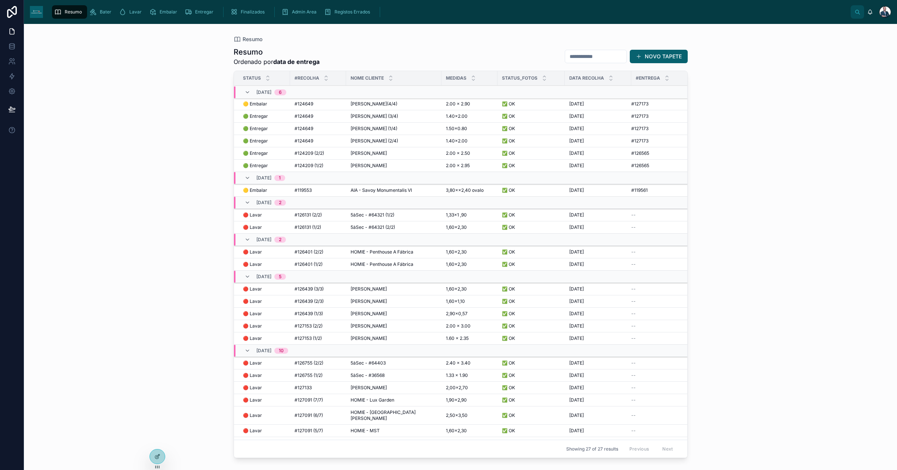
click at [421, 188] on div "AIA - Savoy Monumentalis VI AIA - Savoy Monumentalis VI" at bounding box center [393, 190] width 86 height 6
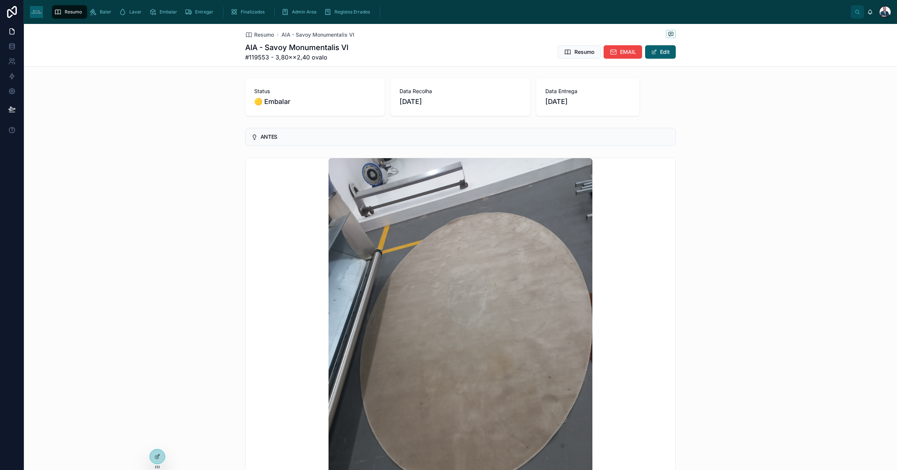
click at [263, 33] on span "Resumo" at bounding box center [264, 34] width 20 height 7
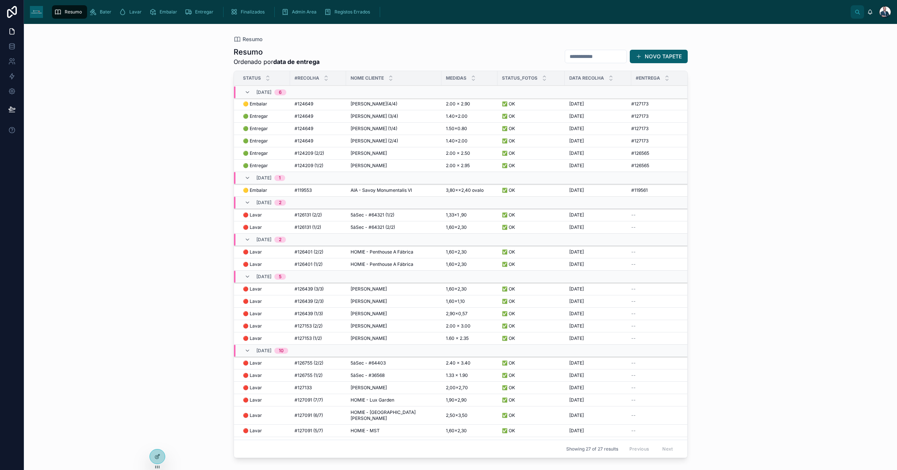
click at [378, 188] on span "AIA - Savoy Monumentalis VI" at bounding box center [380, 190] width 61 height 6
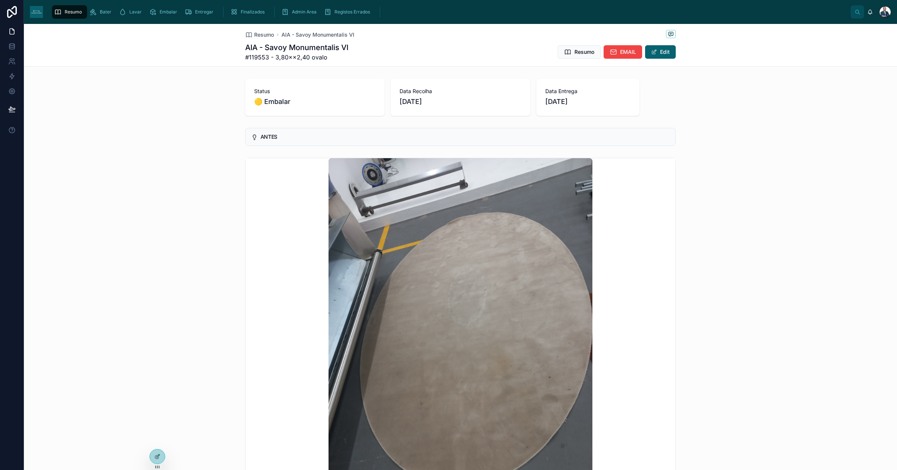
click at [255, 34] on span "Resumo" at bounding box center [264, 34] width 20 height 7
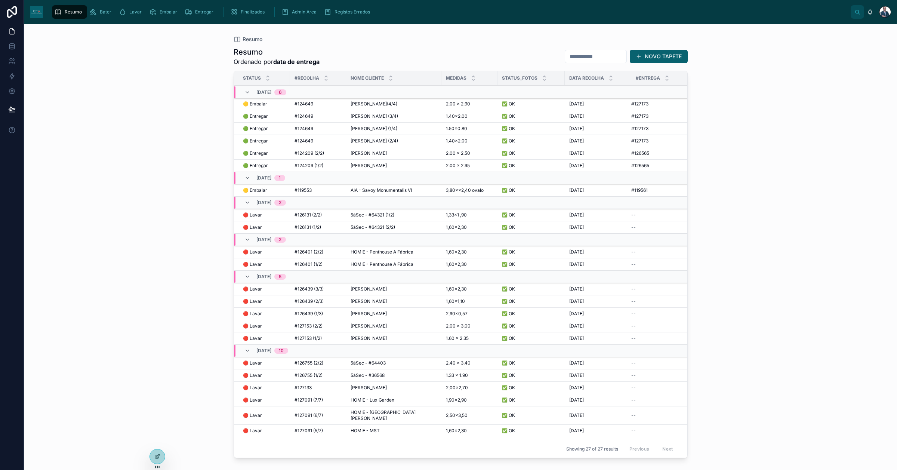
click at [75, 10] on span "Resumo" at bounding box center [73, 12] width 17 height 6
